Goal: Task Accomplishment & Management: Manage account settings

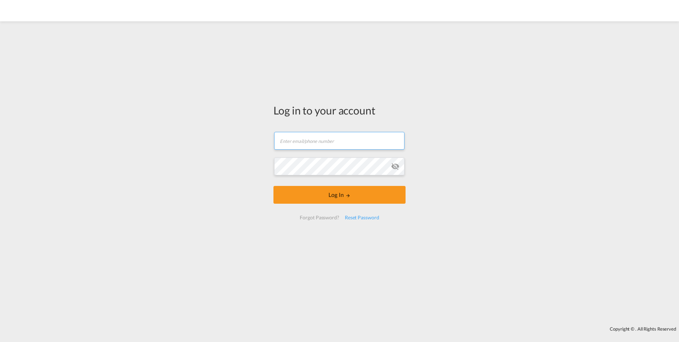
click at [301, 141] on input "text" at bounding box center [339, 141] width 130 height 18
type input "[PERSON_NAME][EMAIL_ADDRESS][PERSON_NAME][DOMAIN_NAME]"
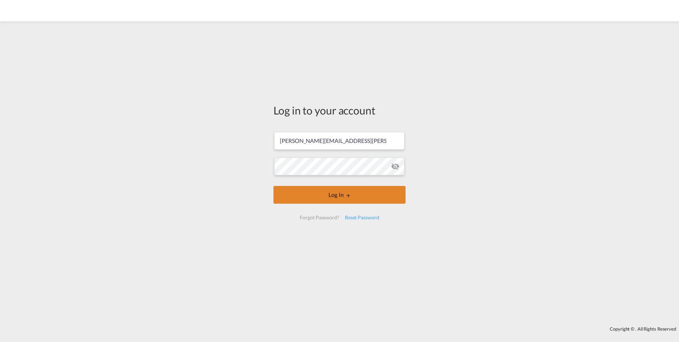
click at [319, 193] on button "Log In" at bounding box center [340, 195] width 132 height 18
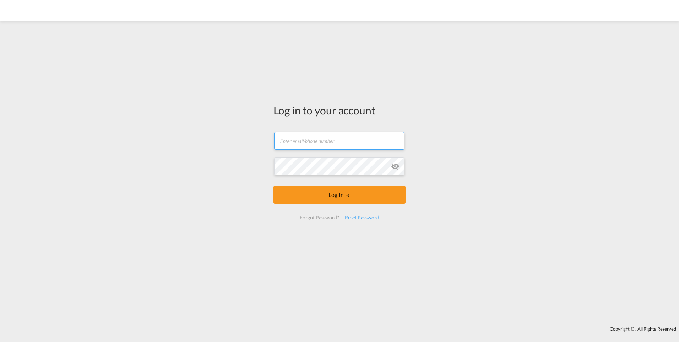
click at [300, 144] on input "text" at bounding box center [339, 141] width 130 height 18
type input "[PERSON_NAME][EMAIL_ADDRESS][PERSON_NAME][DOMAIN_NAME]"
click at [396, 164] on md-icon "icon-eye-off" at bounding box center [395, 166] width 9 height 9
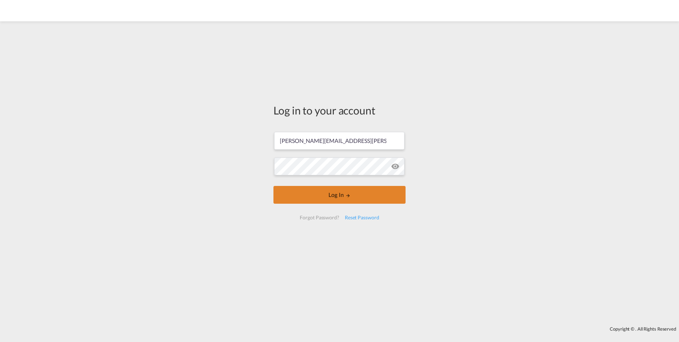
click at [335, 194] on button "Log In" at bounding box center [340, 195] width 132 height 18
